Goal: Task Accomplishment & Management: Use online tool/utility

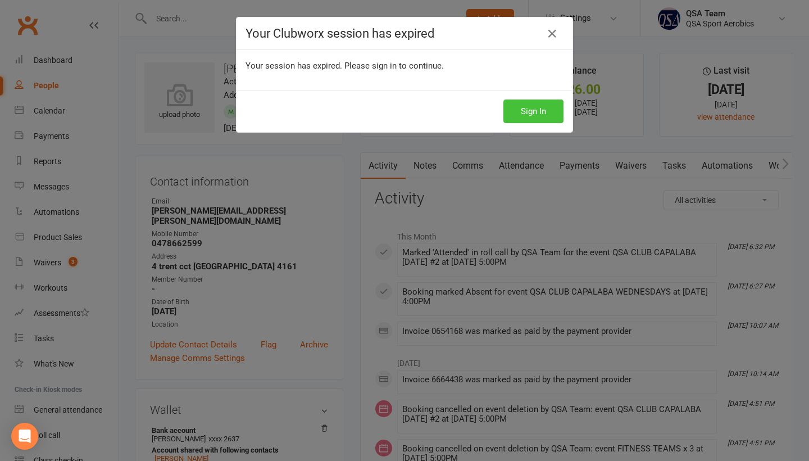
click at [525, 110] on button "Sign In" at bounding box center [533, 111] width 60 height 24
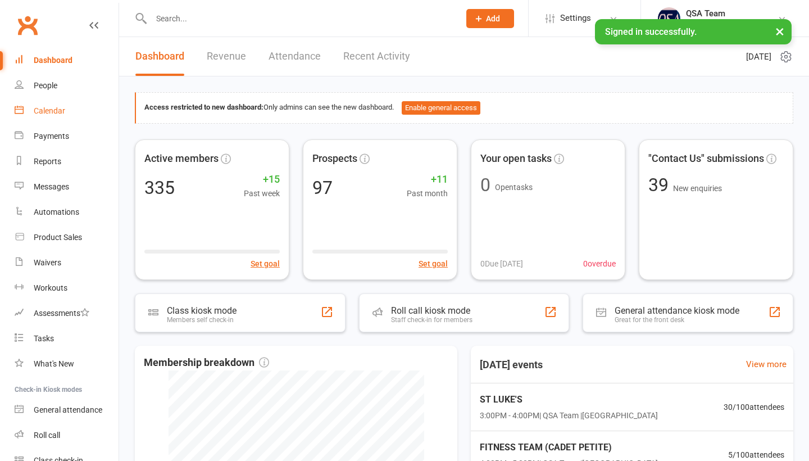
click at [54, 111] on div "Calendar" at bounding box center [49, 110] width 31 height 9
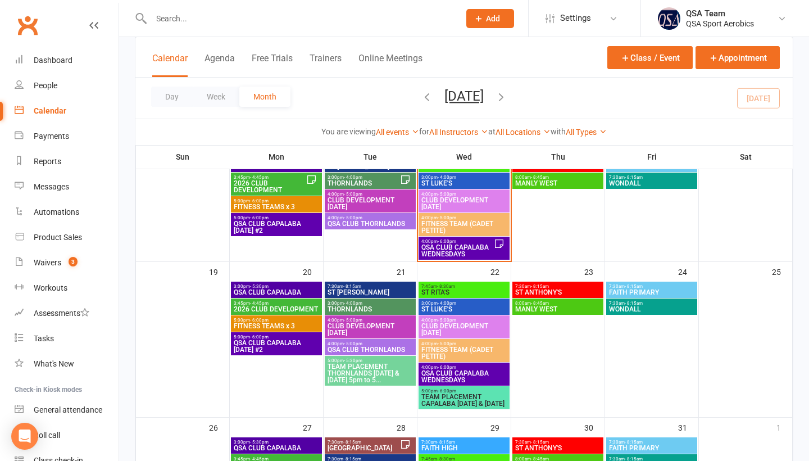
scroll to position [229, 0]
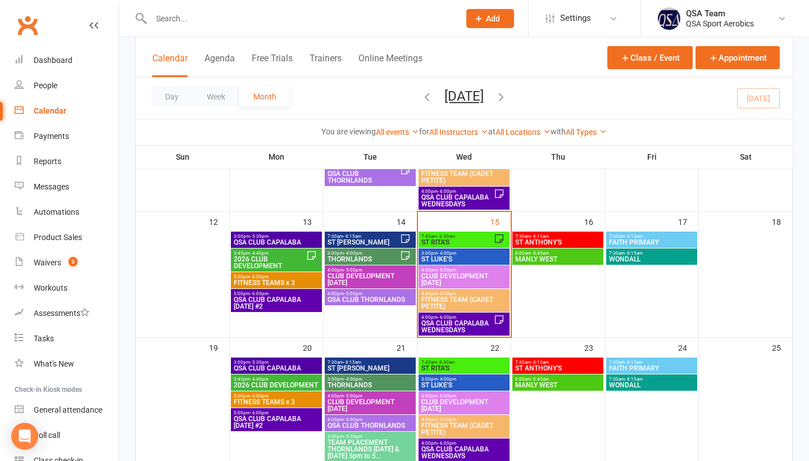
click at [439, 236] on span "- 8:30am" at bounding box center [446, 236] width 18 height 5
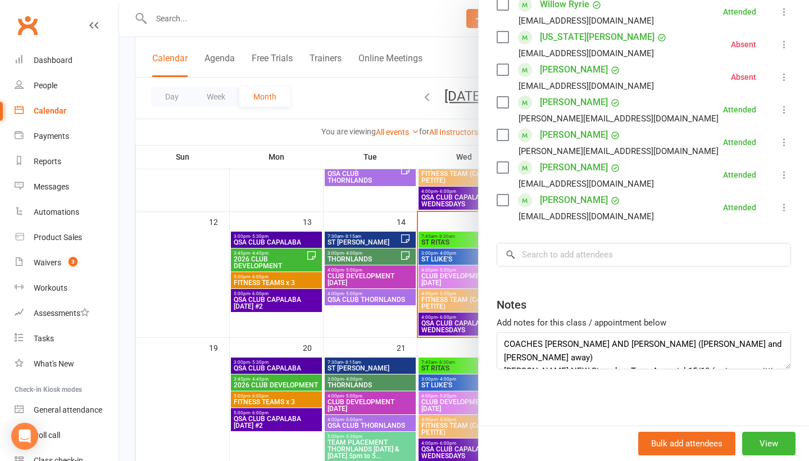
scroll to position [1423, 0]
click at [216, 316] on div at bounding box center [464, 230] width 690 height 461
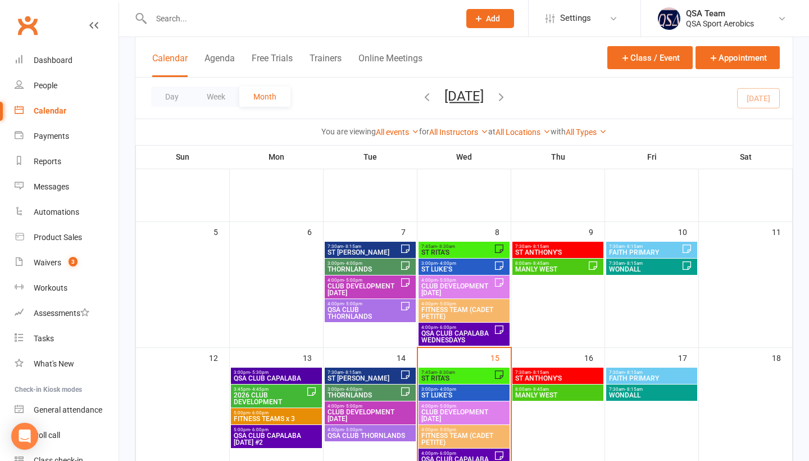
scroll to position [73, 0]
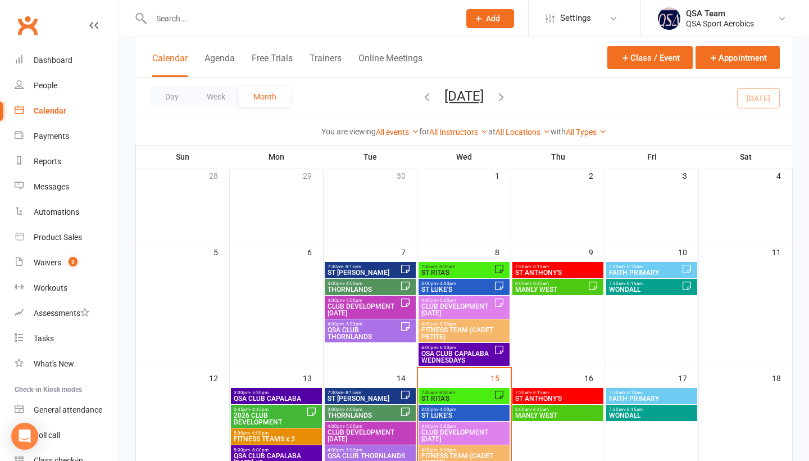
click at [658, 291] on span "WONDALL" at bounding box center [644, 289] width 73 height 7
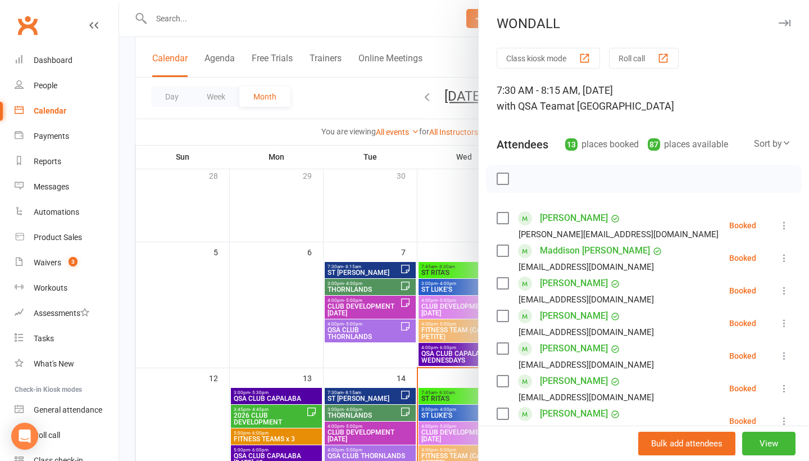
click at [637, 61] on button "Roll call" at bounding box center [644, 58] width 70 height 21
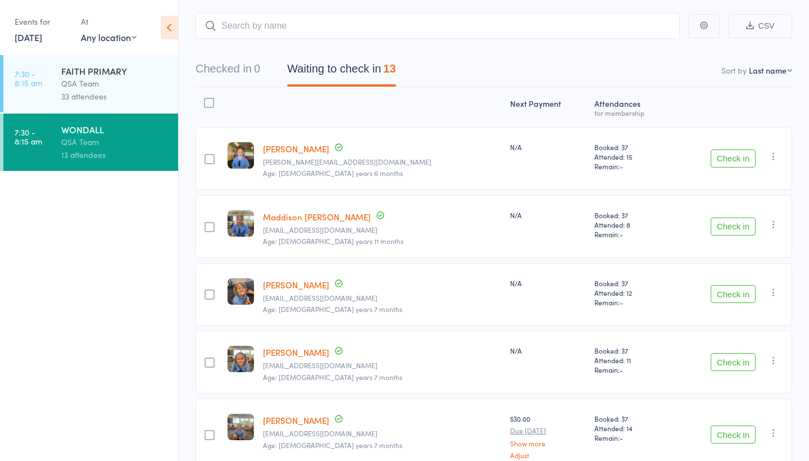
scroll to position [57, 0]
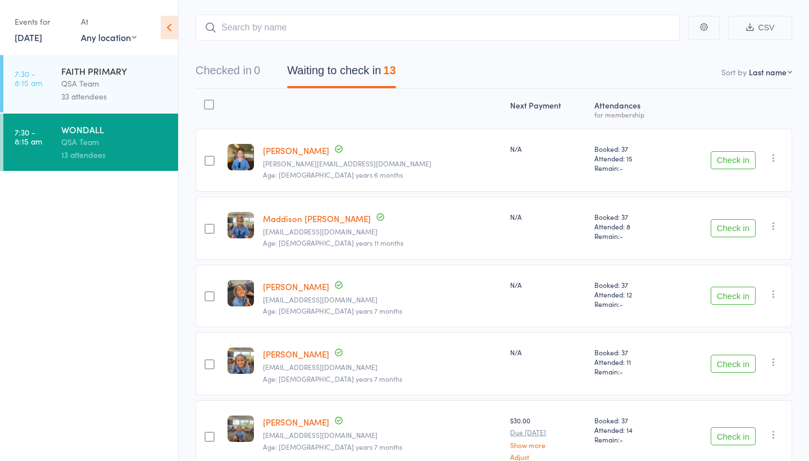
click at [742, 158] on button "Check in" at bounding box center [732, 160] width 45 height 18
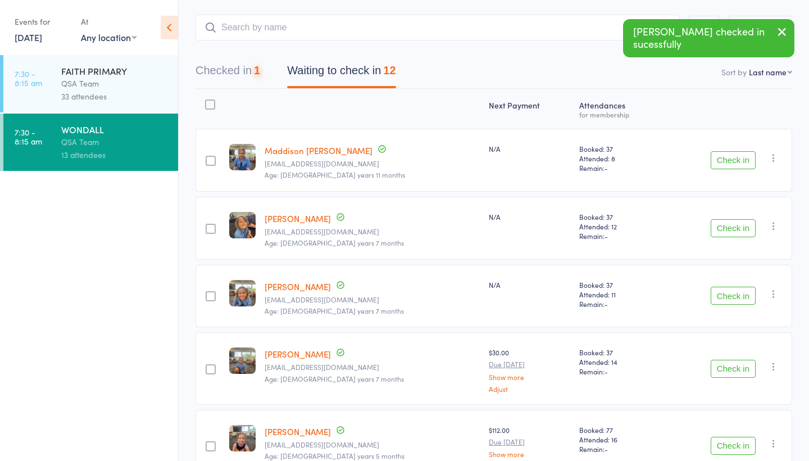
click at [740, 159] on button "Check in" at bounding box center [732, 160] width 45 height 18
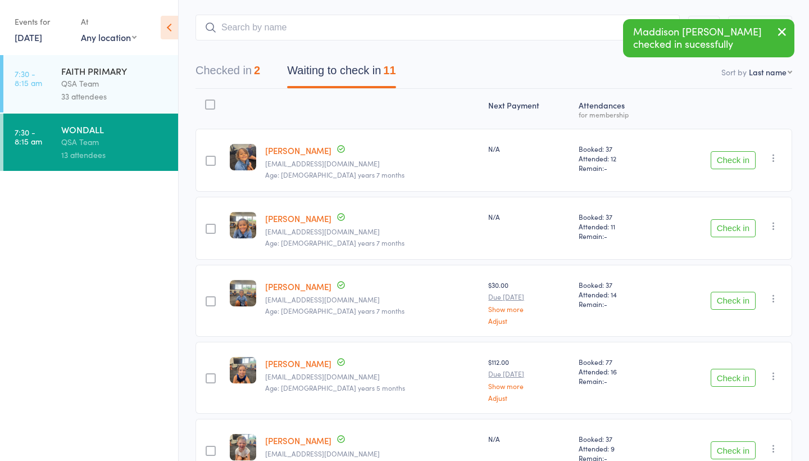
click at [771, 158] on icon "button" at bounding box center [773, 157] width 11 height 11
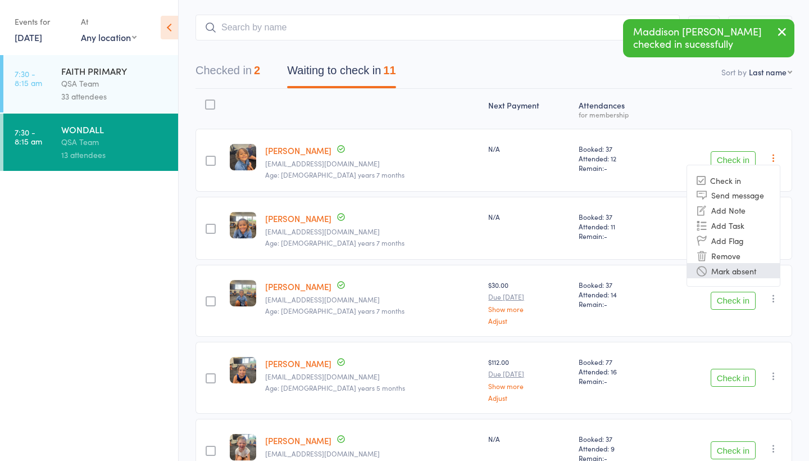
click at [737, 271] on li "Mark absent" at bounding box center [733, 270] width 93 height 15
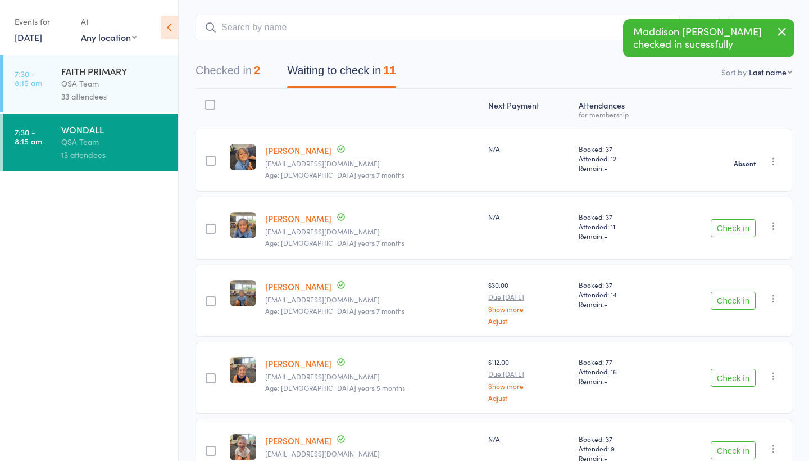
click at [721, 230] on button "Check in" at bounding box center [732, 228] width 45 height 18
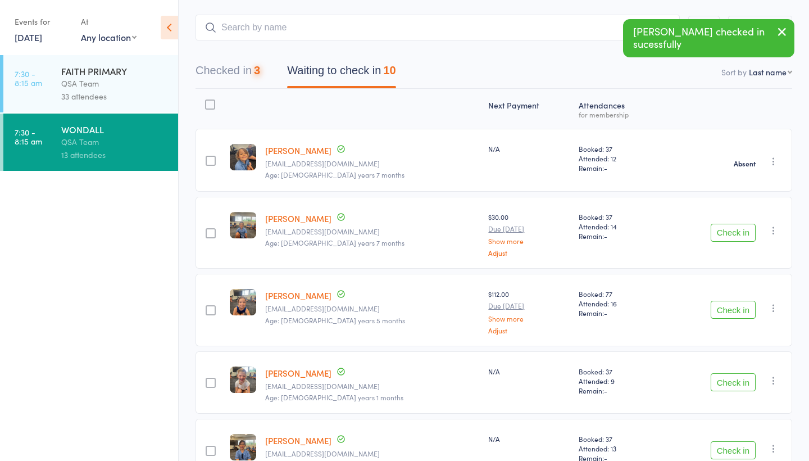
click at [722, 235] on button "Check in" at bounding box center [732, 233] width 45 height 18
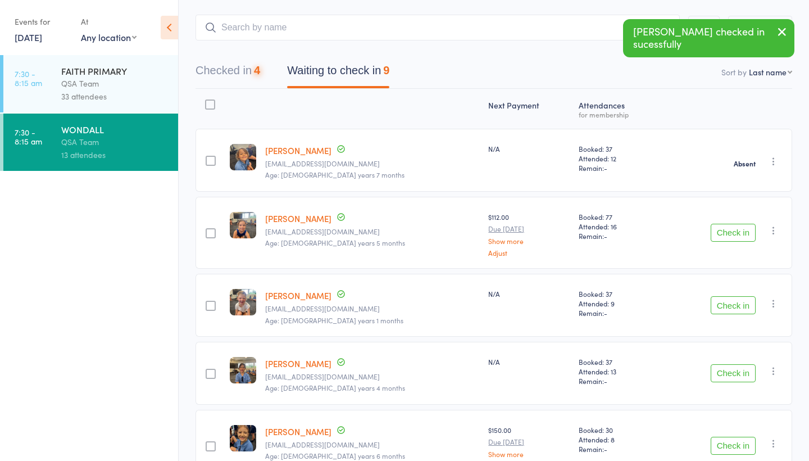
click at [722, 235] on button "Check in" at bounding box center [732, 233] width 45 height 18
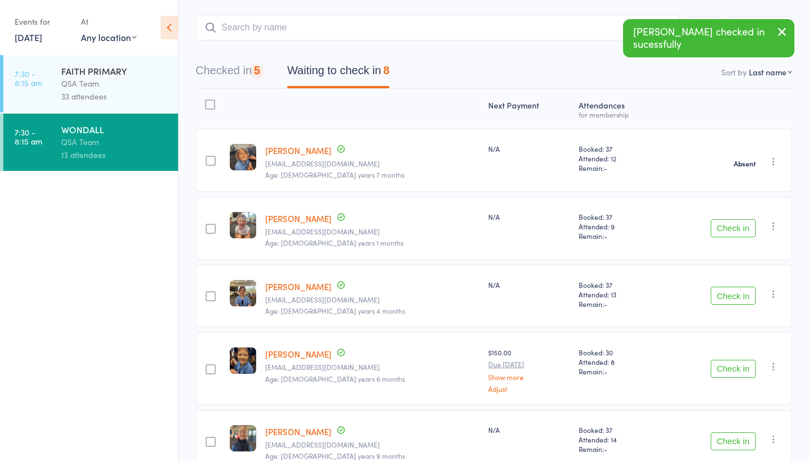
click at [722, 235] on button "Check in" at bounding box center [732, 228] width 45 height 18
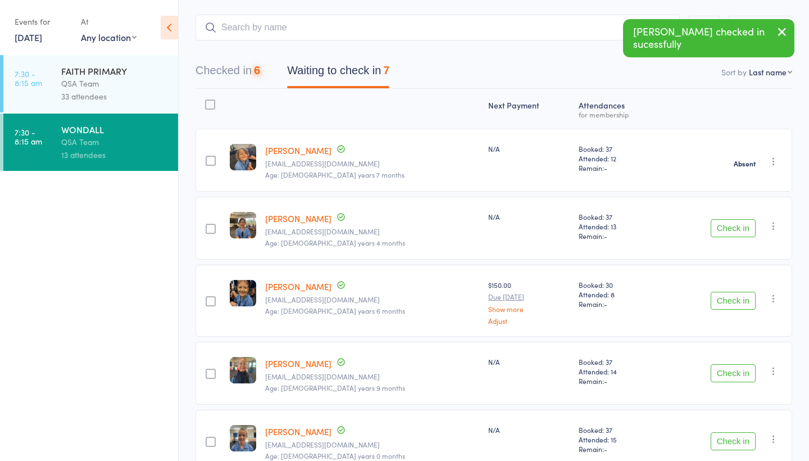
click at [722, 235] on button "Check in" at bounding box center [732, 228] width 45 height 18
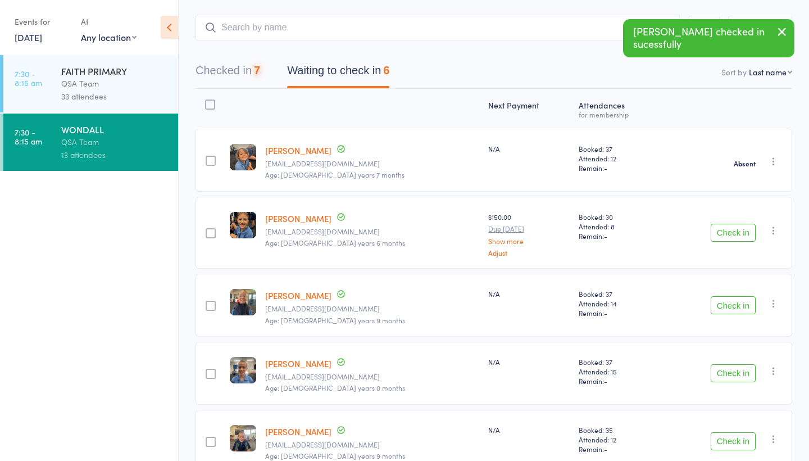
click at [722, 235] on button "Check in" at bounding box center [732, 233] width 45 height 18
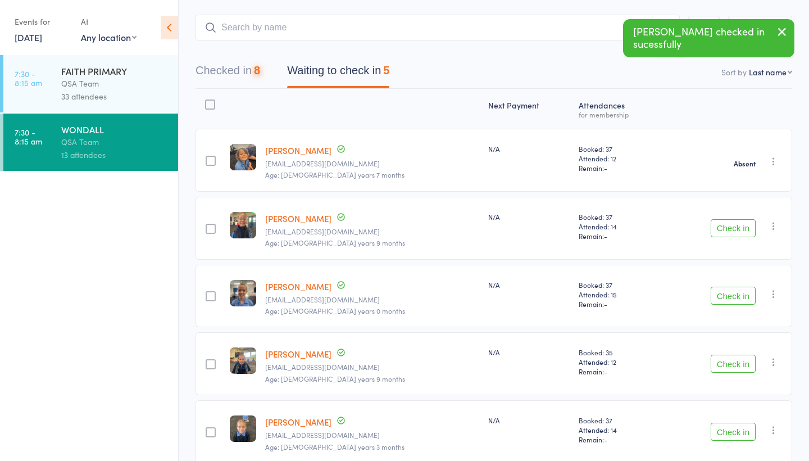
click at [722, 235] on button "Check in" at bounding box center [732, 228] width 45 height 18
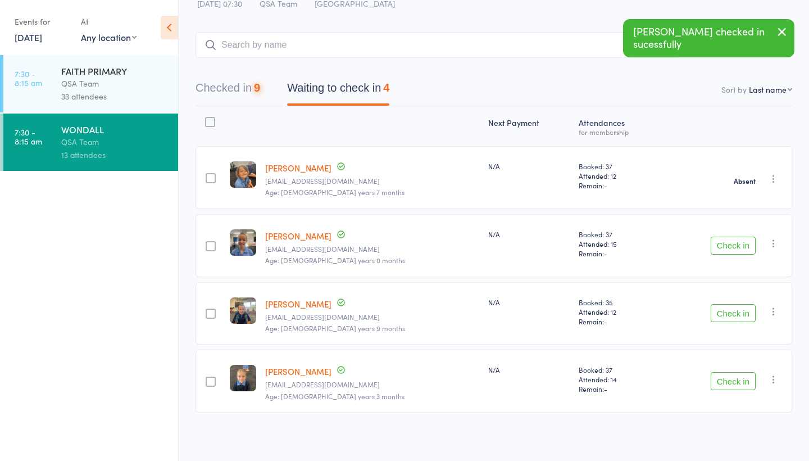
click at [722, 235] on div "Check in Check in Send message Add Note Add Task Add Flag Remove [PERSON_NAME] …" at bounding box center [727, 245] width 129 height 63
click at [723, 244] on button "Check in" at bounding box center [732, 245] width 45 height 18
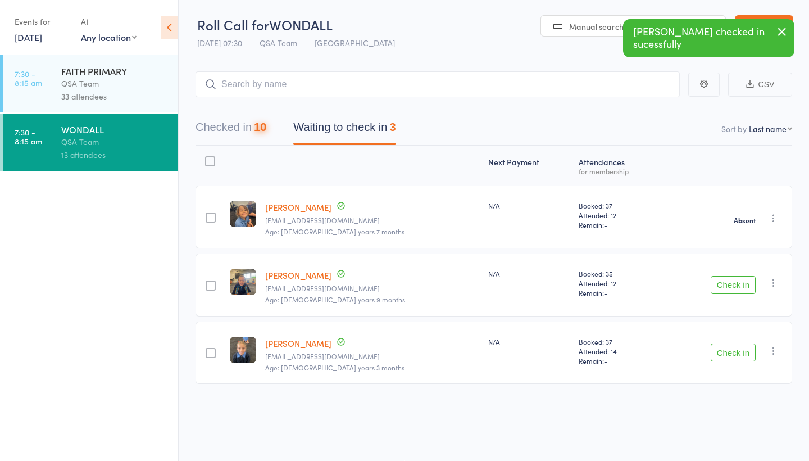
scroll to position [1, 0]
click at [776, 285] on icon "button" at bounding box center [773, 282] width 11 height 11
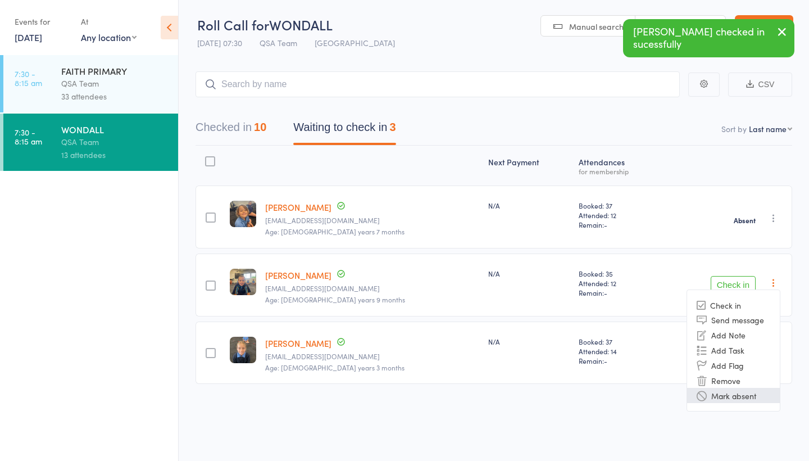
click at [736, 394] on li "Mark absent" at bounding box center [733, 395] width 93 height 15
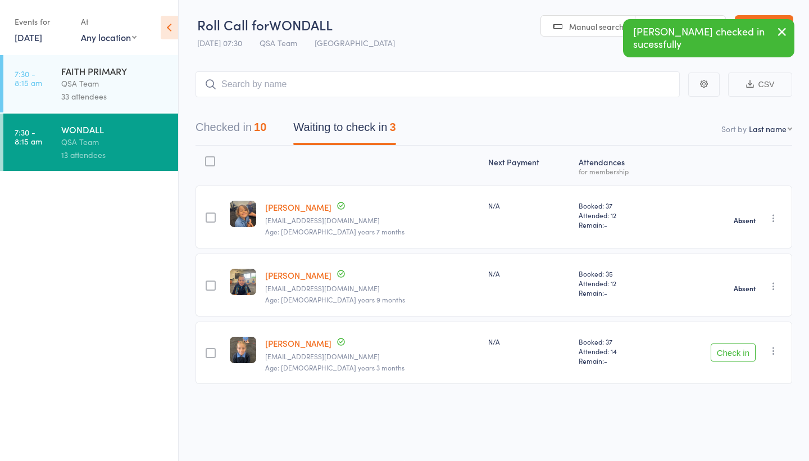
click at [731, 353] on button "Check in" at bounding box center [732, 352] width 45 height 18
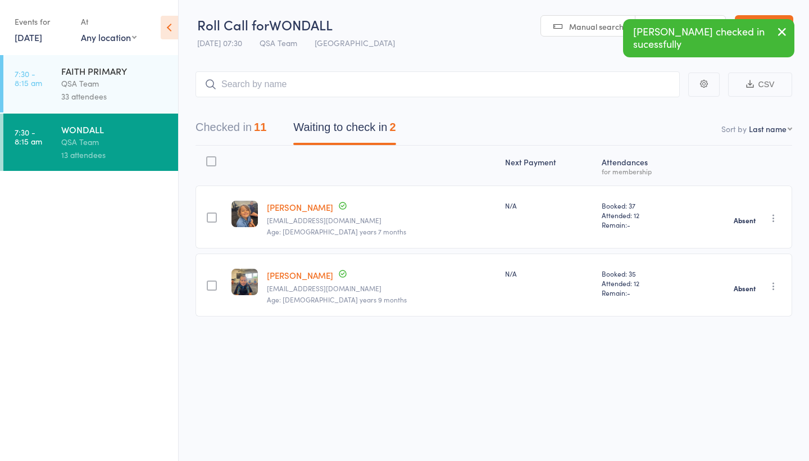
click at [782, 31] on icon "button" at bounding box center [781, 32] width 13 height 14
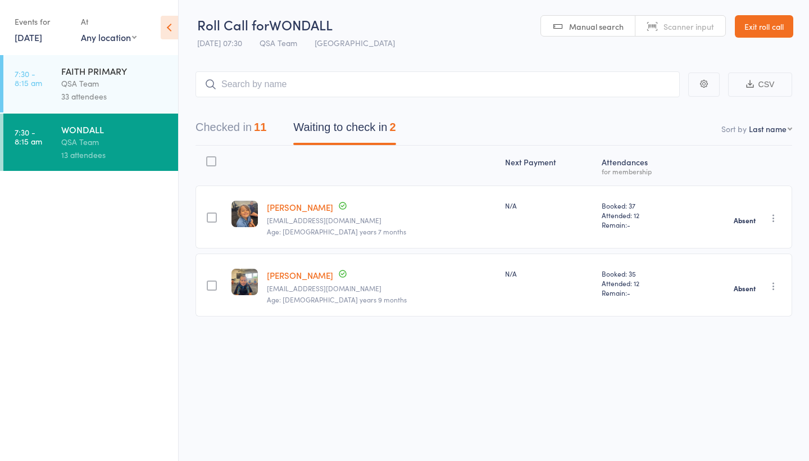
click at [764, 24] on link "Exit roll call" at bounding box center [764, 26] width 58 height 22
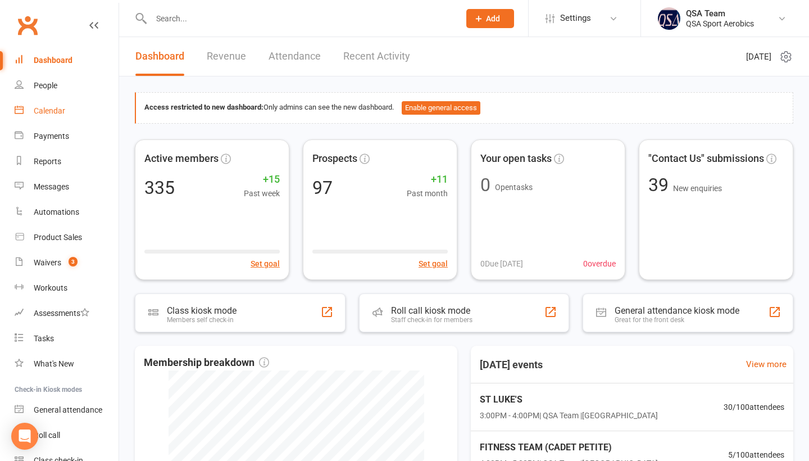
click at [42, 110] on div "Calendar" at bounding box center [49, 110] width 31 height 9
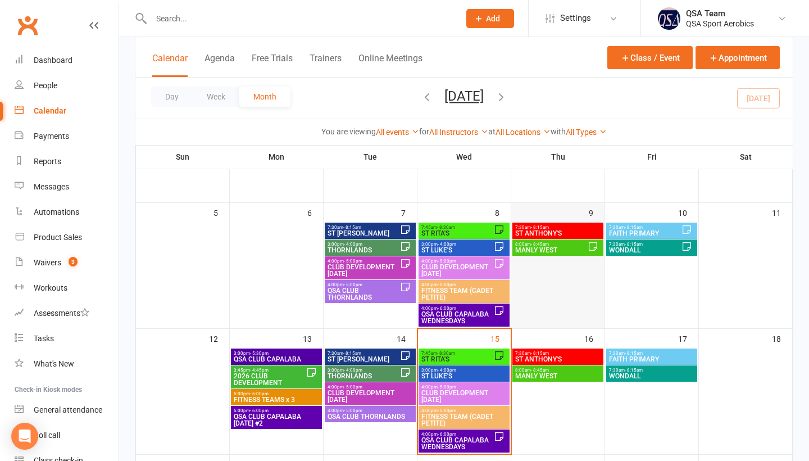
scroll to position [113, 0]
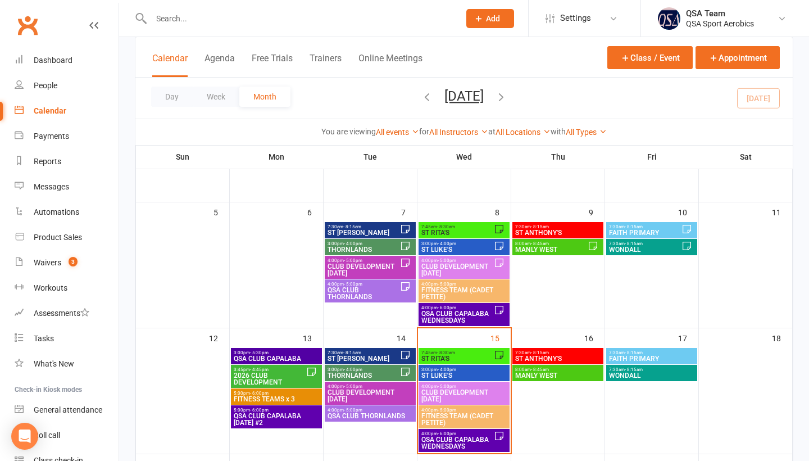
click at [627, 244] on span "- 8:15am" at bounding box center [634, 243] width 18 height 5
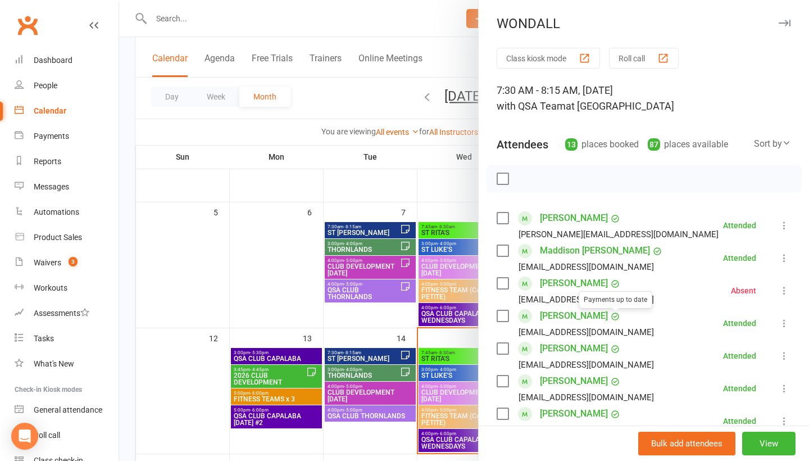
scroll to position [0, 0]
click at [57, 62] on div "Dashboard" at bounding box center [53, 60] width 39 height 9
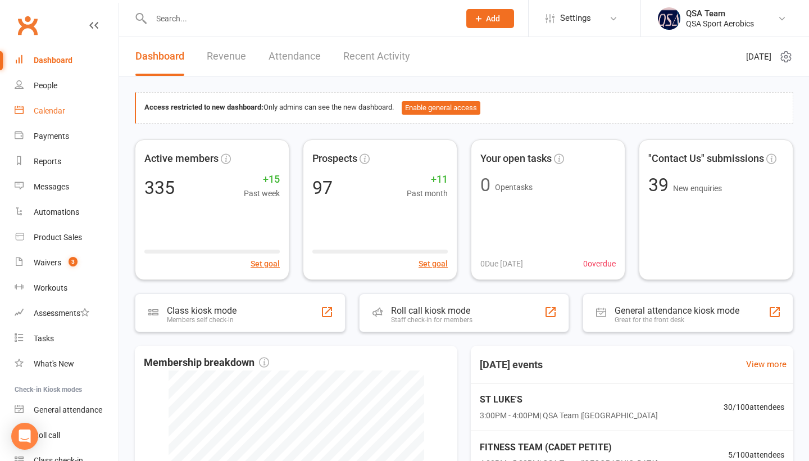
click at [47, 117] on link "Calendar" at bounding box center [67, 110] width 104 height 25
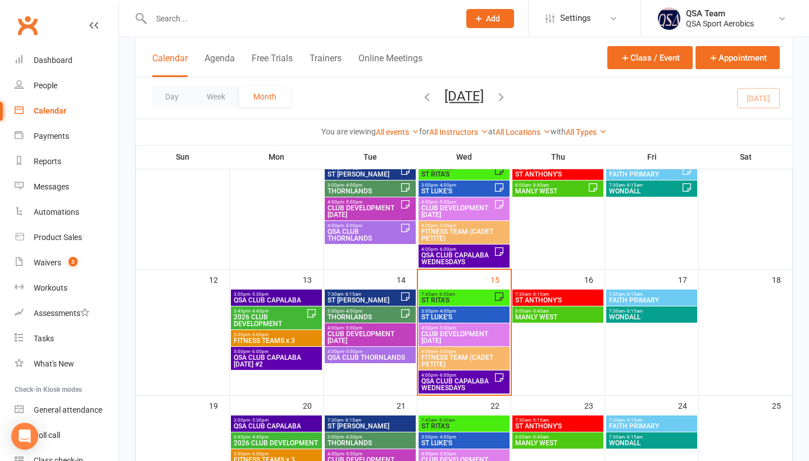
scroll to position [184, 0]
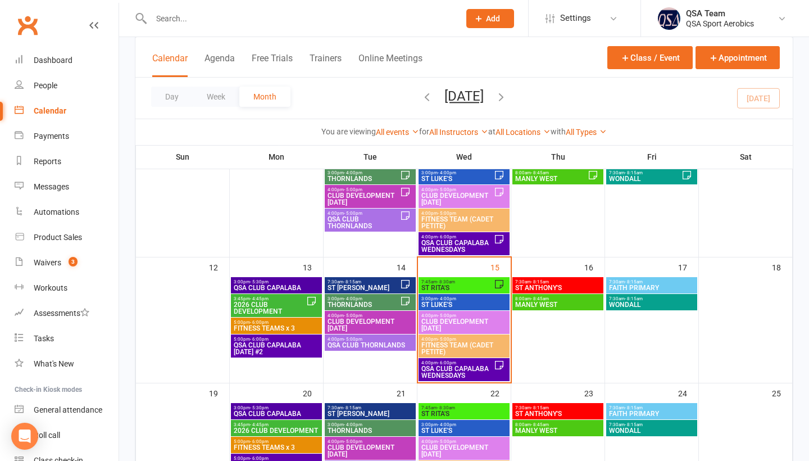
click at [481, 284] on span "ST RITA'S" at bounding box center [457, 287] width 73 height 7
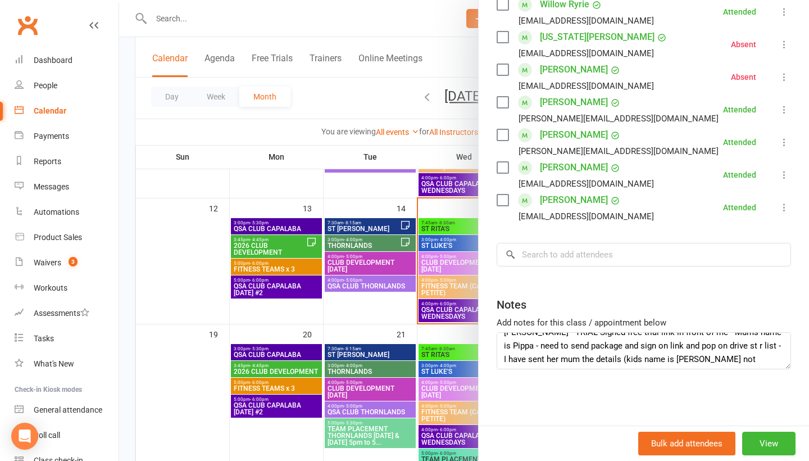
scroll to position [75, 0]
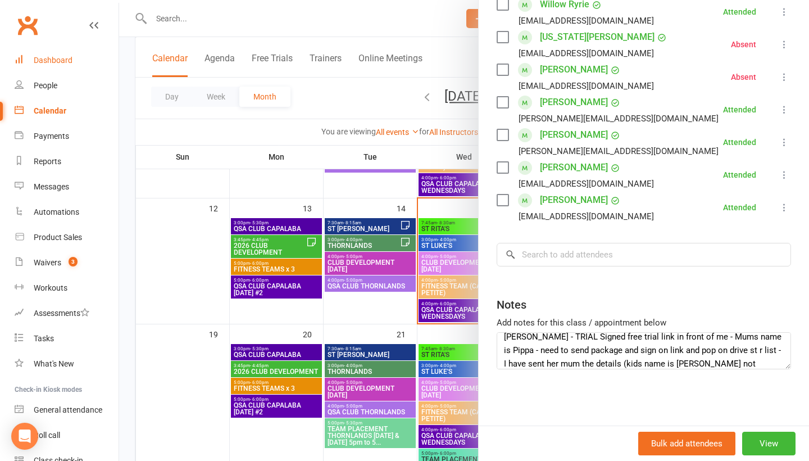
click at [53, 58] on div "Dashboard" at bounding box center [53, 60] width 39 height 9
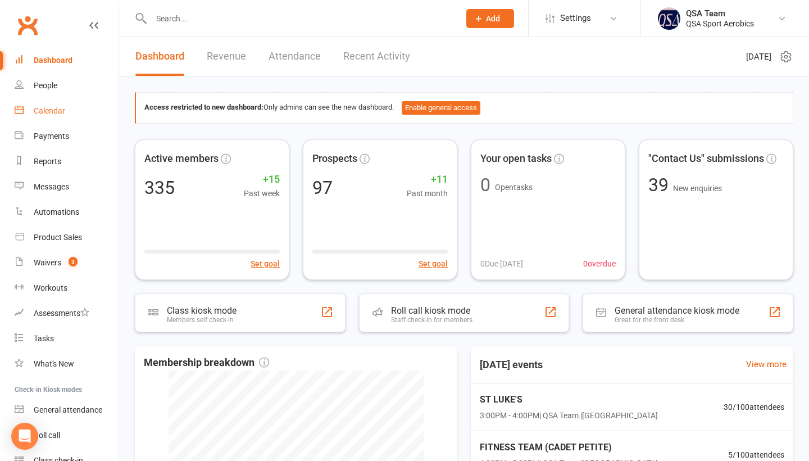
click at [56, 108] on div "Calendar" at bounding box center [49, 110] width 31 height 9
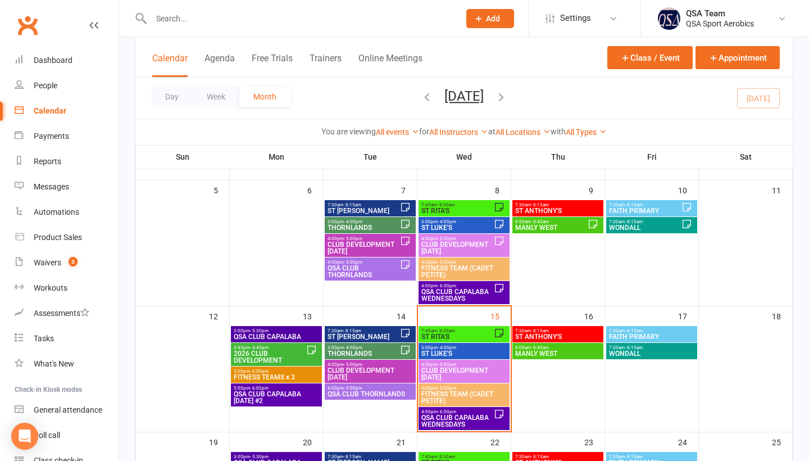
scroll to position [168, 0]
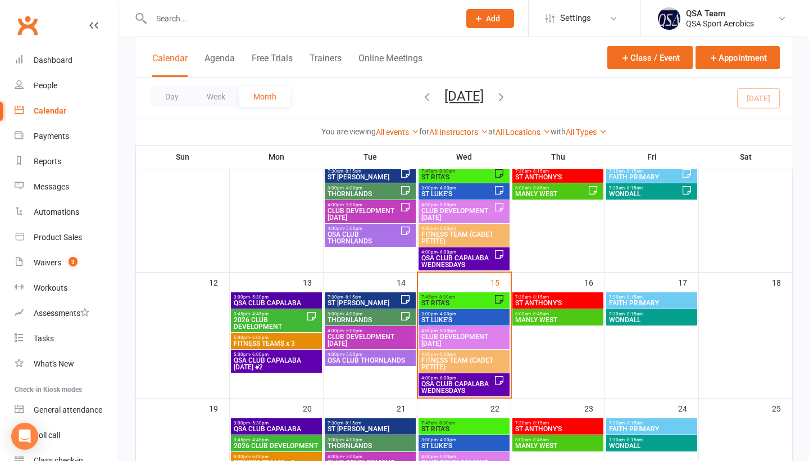
click at [439, 324] on div "3:00pm - 4:00pm ST LUKE'S" at bounding box center [463, 317] width 91 height 16
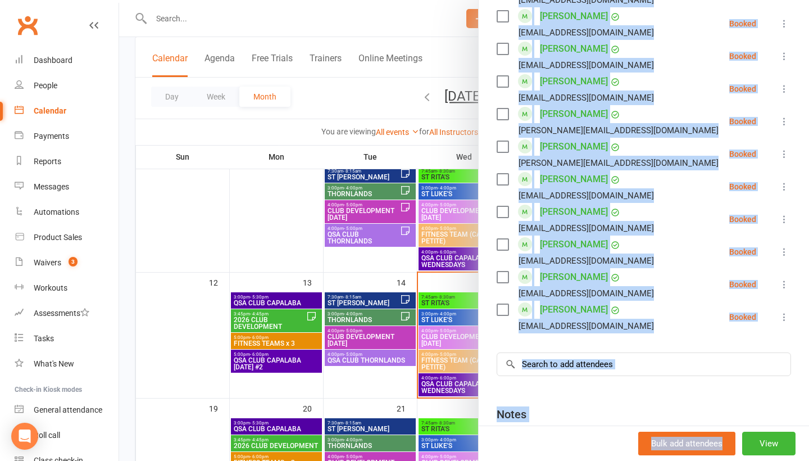
scroll to position [886, 0]
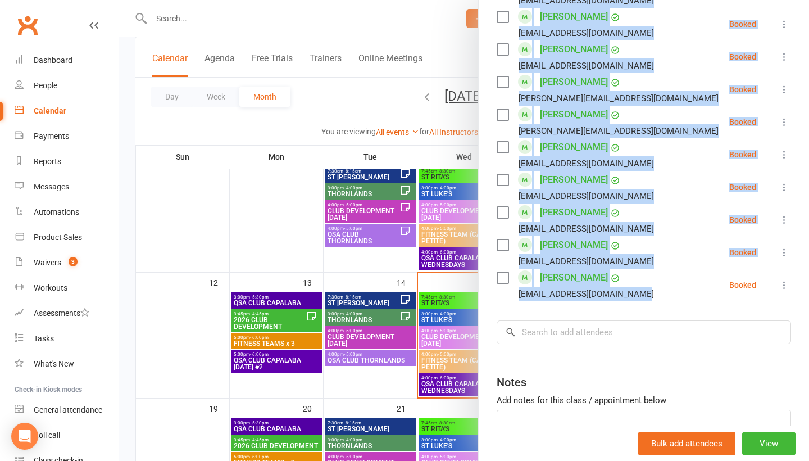
drag, startPoint x: 544, startPoint y: 206, endPoint x: 643, endPoint y: 300, distance: 136.3
copy ul "Makayla Boddy Magri Kristenboddy@hotmail.com Booked More info Remove Check in M…"
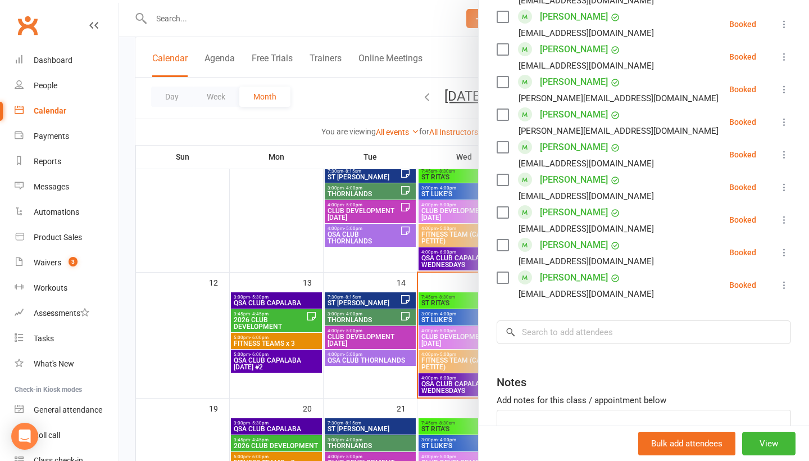
click at [322, 251] on div at bounding box center [464, 230] width 690 height 461
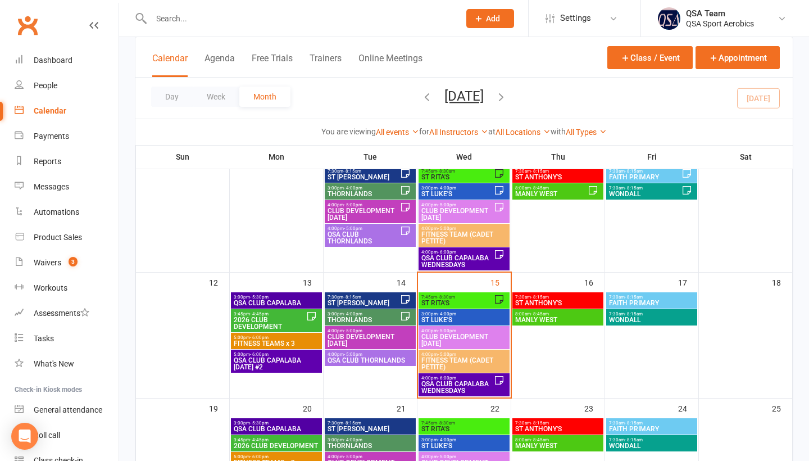
click at [464, 338] on span "CLUB DEVELOPMENT WEDNESDAY" at bounding box center [464, 339] width 86 height 13
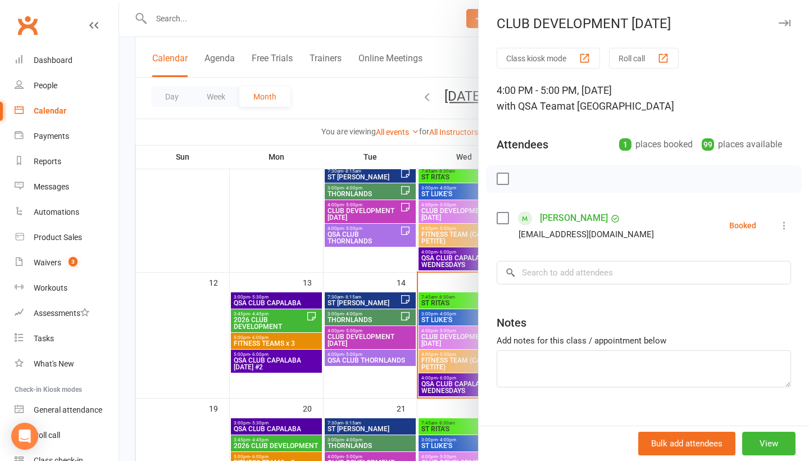
drag, startPoint x: 585, startPoint y: 256, endPoint x: 522, endPoint y: 215, distance: 74.6
click at [522, 215] on div "Class kiosk mode Roll call 4:00 PM - 5:00 PM, Wednesday, October, 15, 2025 with…" at bounding box center [644, 245] width 330 height 395
drag, startPoint x: 519, startPoint y: 206, endPoint x: 618, endPoint y: 236, distance: 104.1
click at [618, 236] on div "Class kiosk mode Roll call 4:00 PM - 5:00 PM, Wednesday, October, 15, 2025 with…" at bounding box center [644, 245] width 330 height 395
copy div "Elsie Williams Rosiebalcon7@gmail.com"
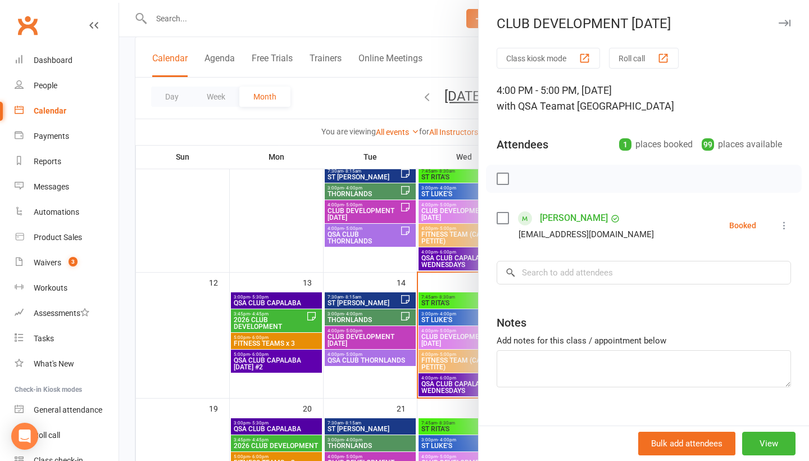
click at [228, 199] on div at bounding box center [464, 230] width 690 height 461
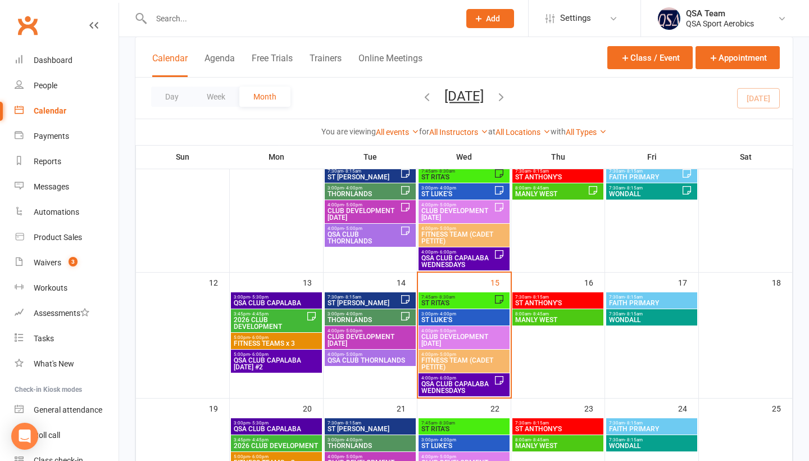
click at [458, 386] on span "QSA CLUB CAPALABA WEDNESDAYS" at bounding box center [457, 386] width 73 height 13
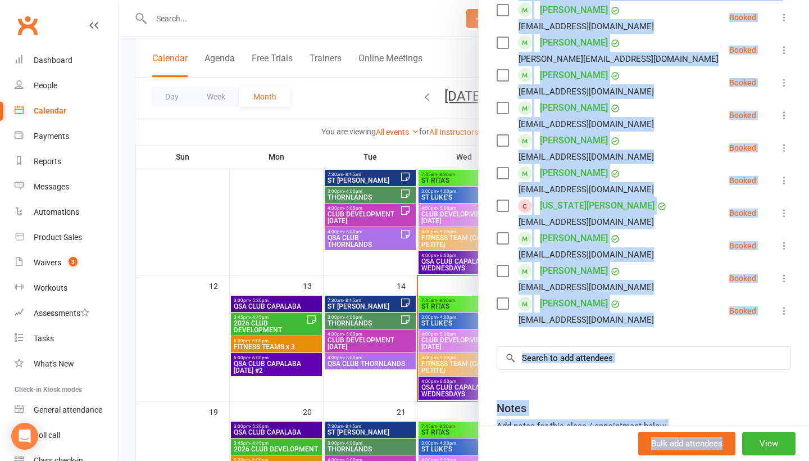
scroll to position [1152, 0]
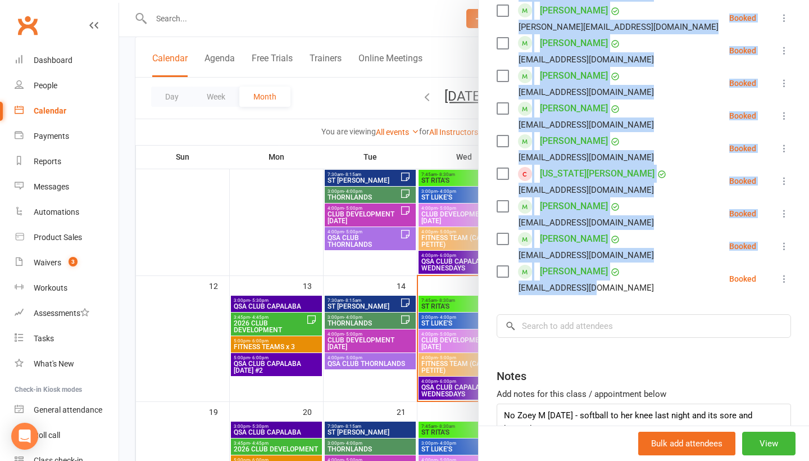
drag, startPoint x: 535, startPoint y: 203, endPoint x: 604, endPoint y: 291, distance: 111.6
copy ul "Ruby Batty raffaelle@y7mail.com Booked More info Remove Check in Mark absent Se…"
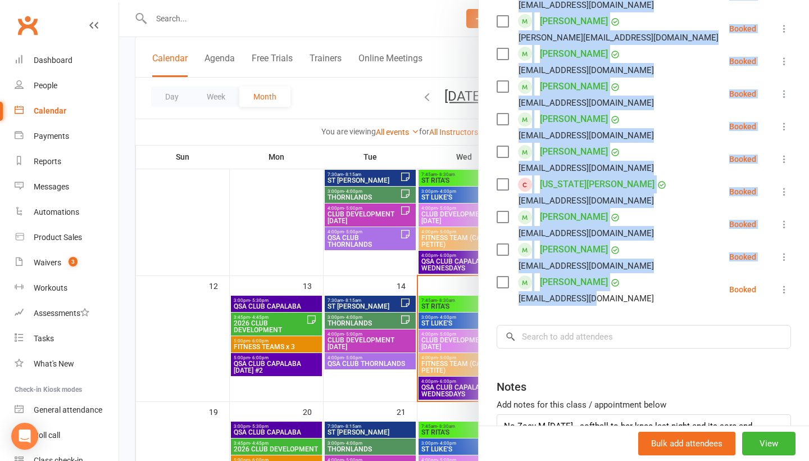
scroll to position [1140, 0]
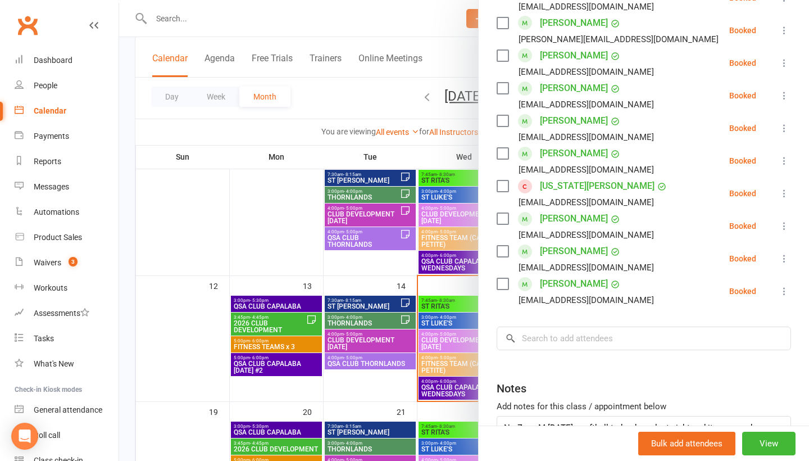
click at [263, 26] on div at bounding box center [464, 230] width 690 height 461
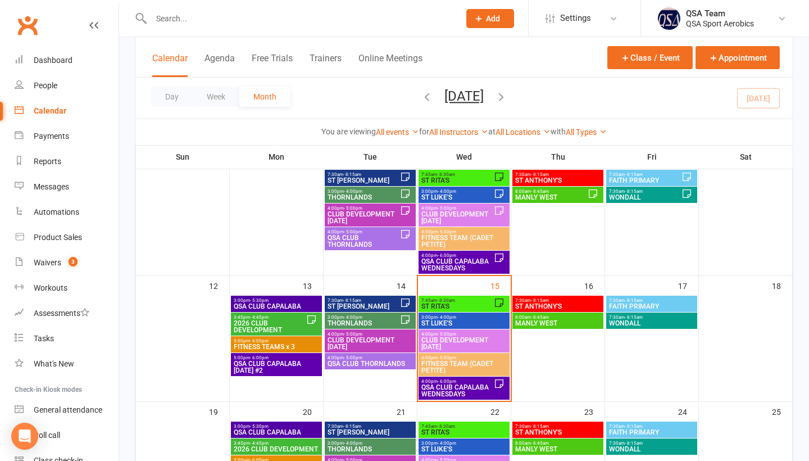
click at [240, 20] on input "text" at bounding box center [300, 19] width 304 height 16
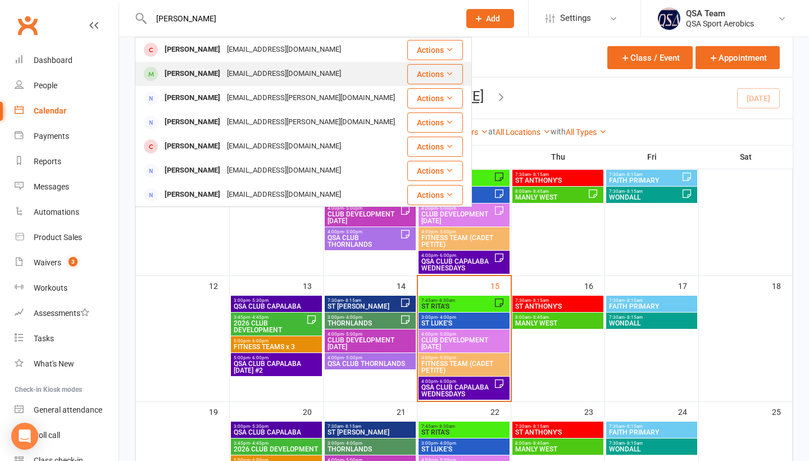
type input "shannon"
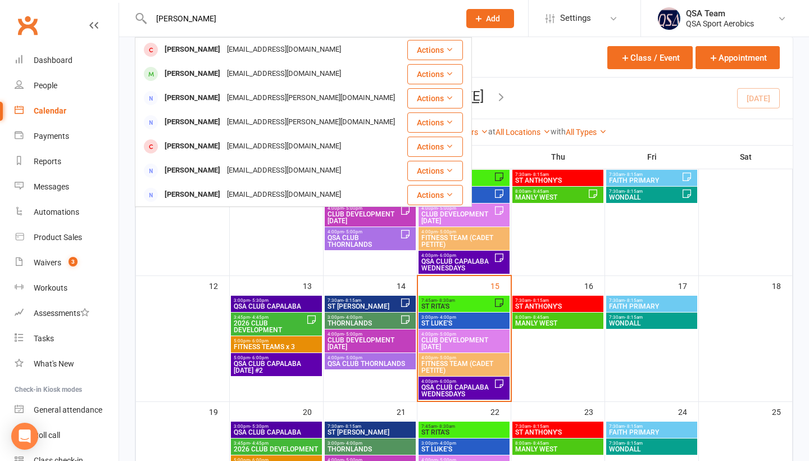
click at [247, 69] on div "maireadoshea2000@hotmail.com" at bounding box center [284, 74] width 121 height 16
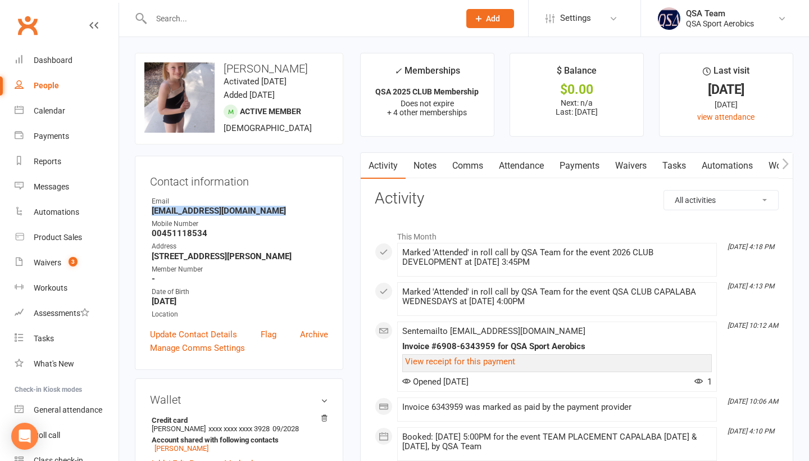
drag, startPoint x: 149, startPoint y: 211, endPoint x: 319, endPoint y: 211, distance: 169.6
click at [320, 211] on div "Contact information Owner Email maireadoshea2000@hotmail.com Mobile Number 0045…" at bounding box center [239, 263] width 208 height 214
copy strong "maireadoshea2000@hotmail.com"
